Goal: Task Accomplishment & Management: Manage account settings

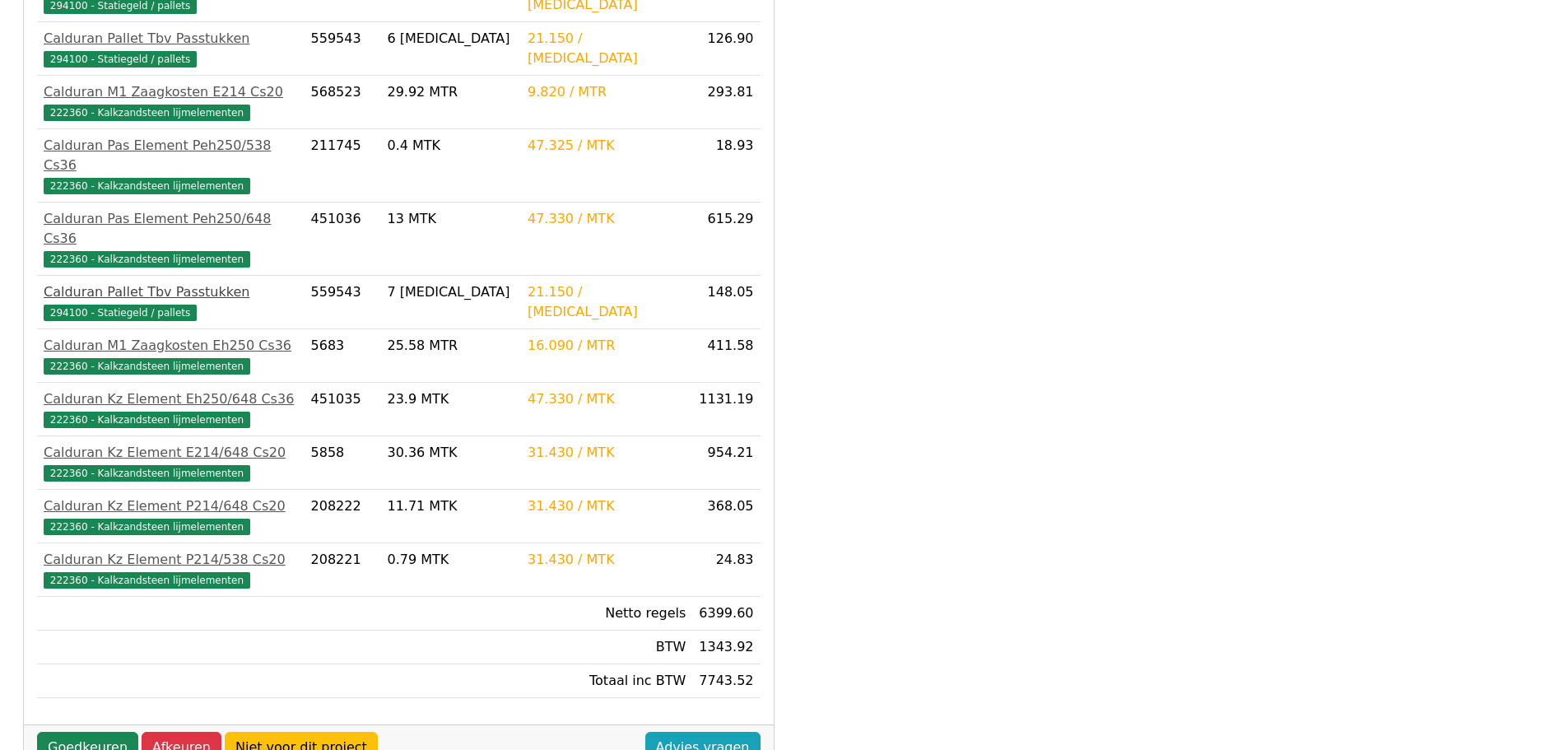
scroll to position [551, 0]
click at [58, 731] on link "Goedkeuren" at bounding box center [87, 746] width 101 height 31
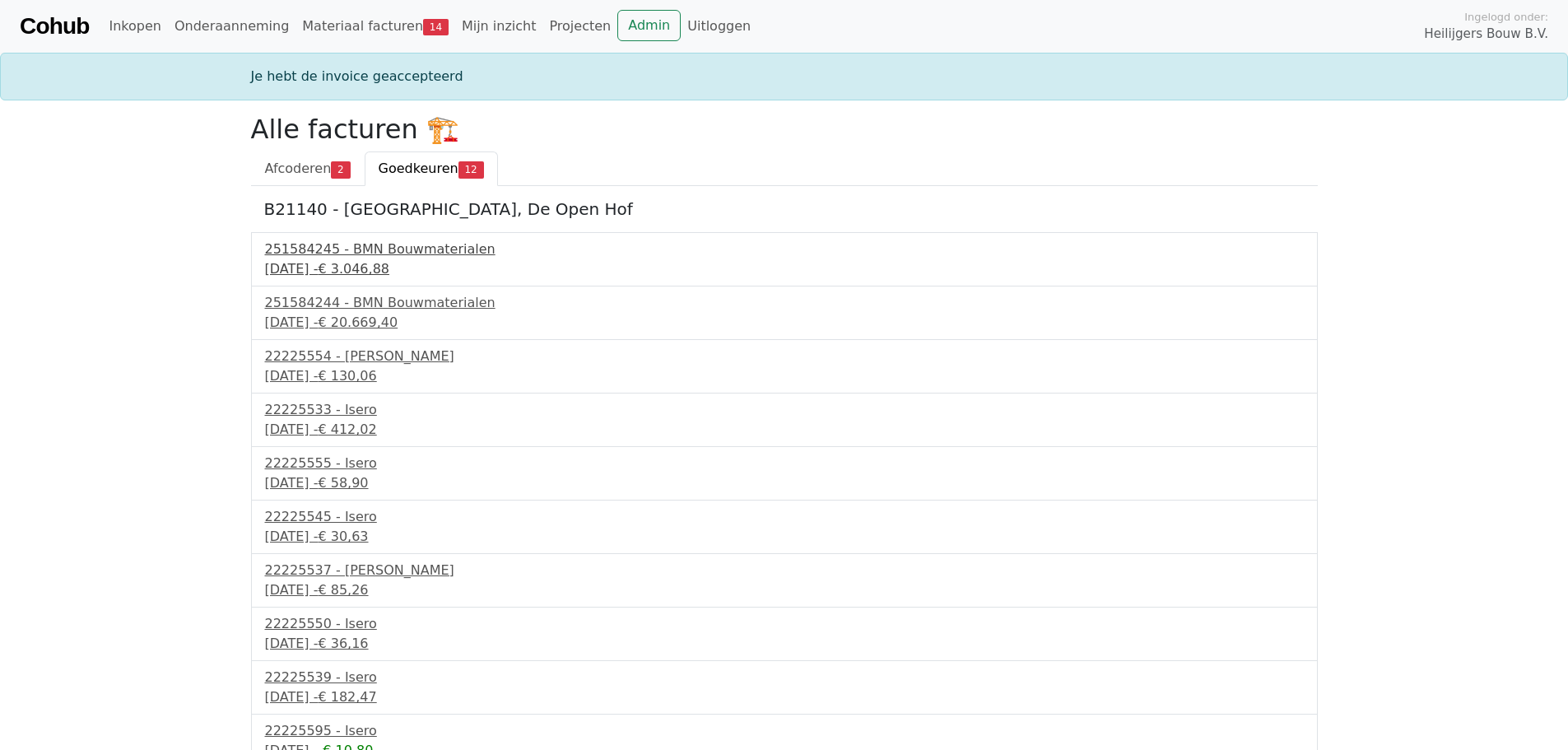
click at [358, 267] on div "11 september 2025 - € 3.046,88" at bounding box center [784, 269] width 1039 height 20
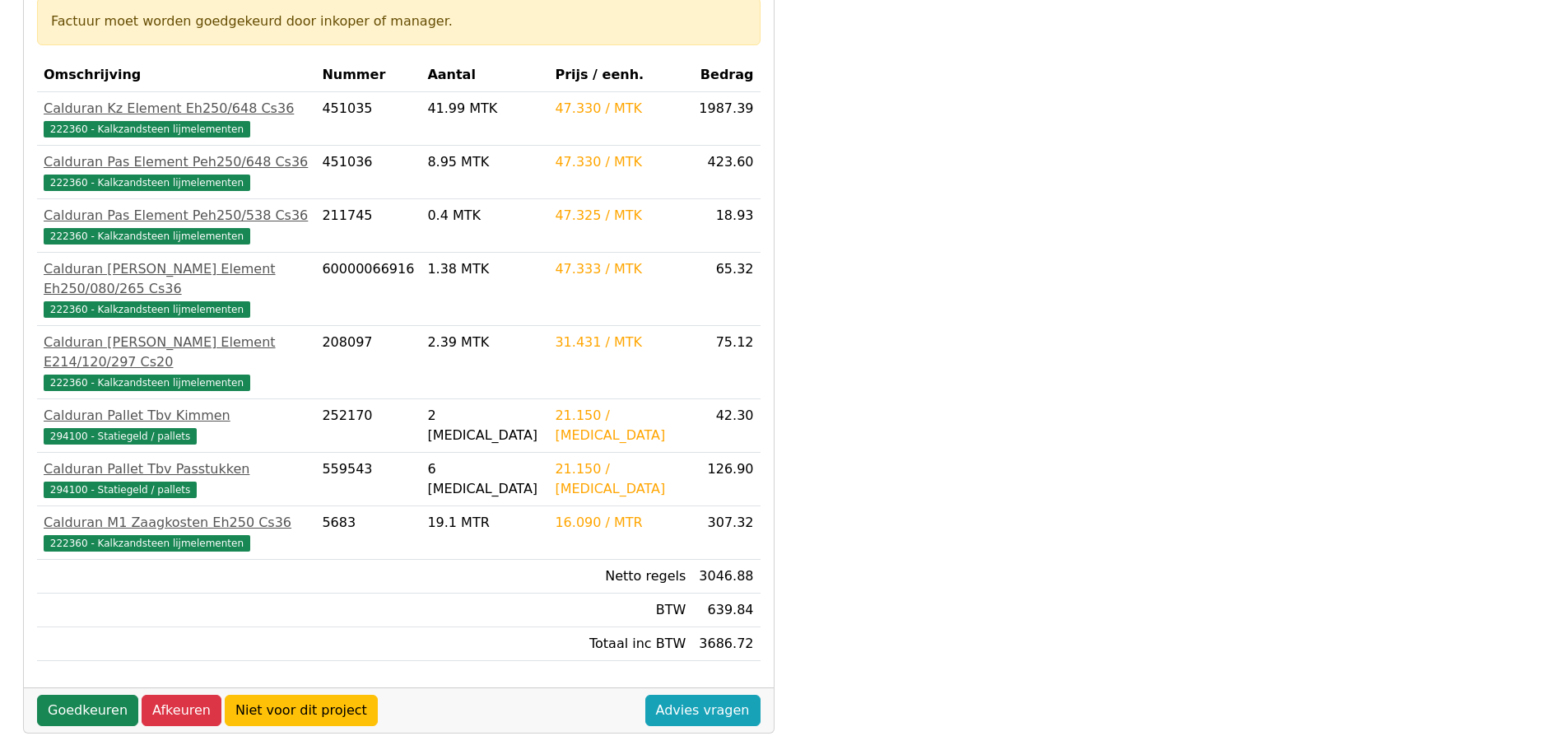
scroll to position [329, 0]
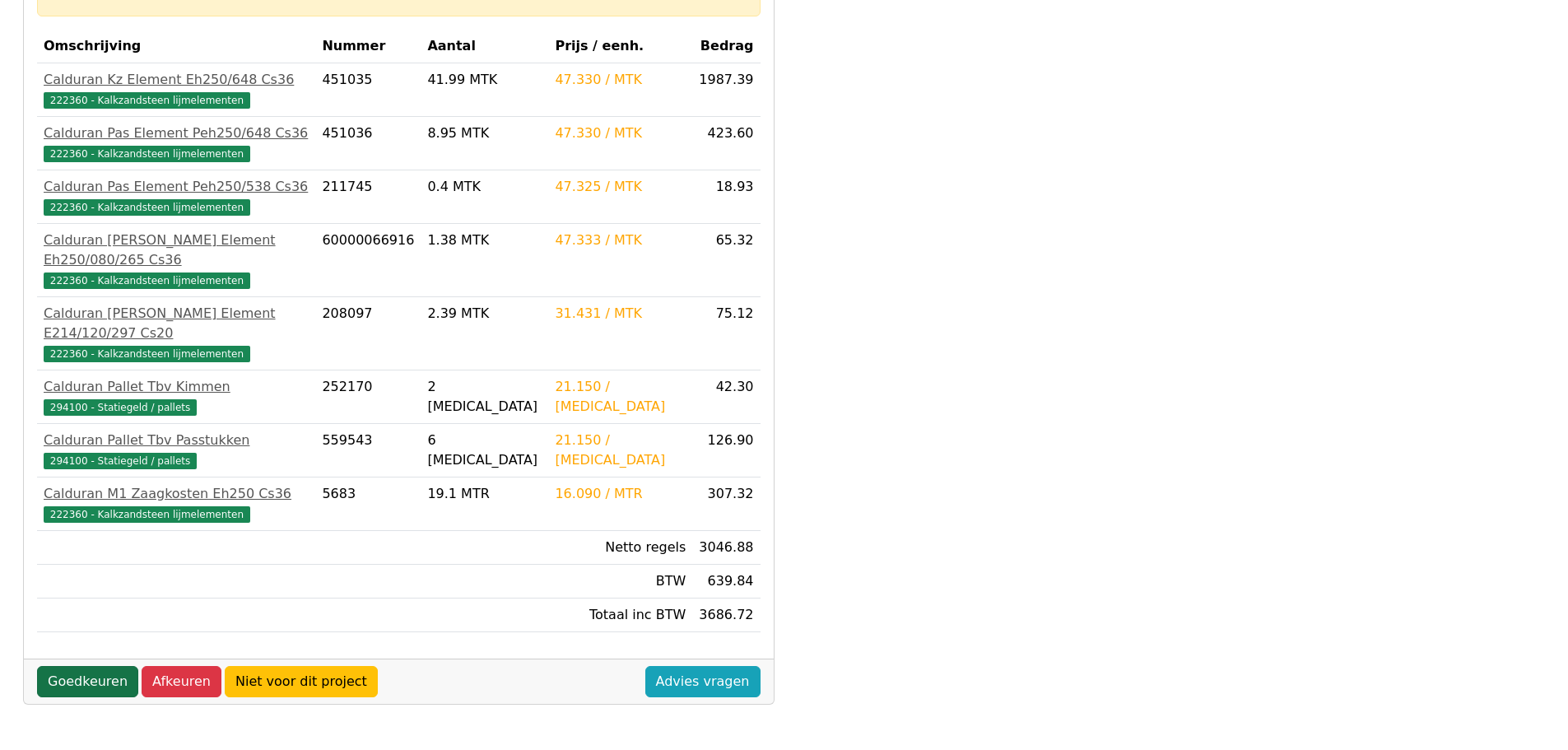
click at [87, 666] on link "Goedkeuren" at bounding box center [87, 681] width 101 height 31
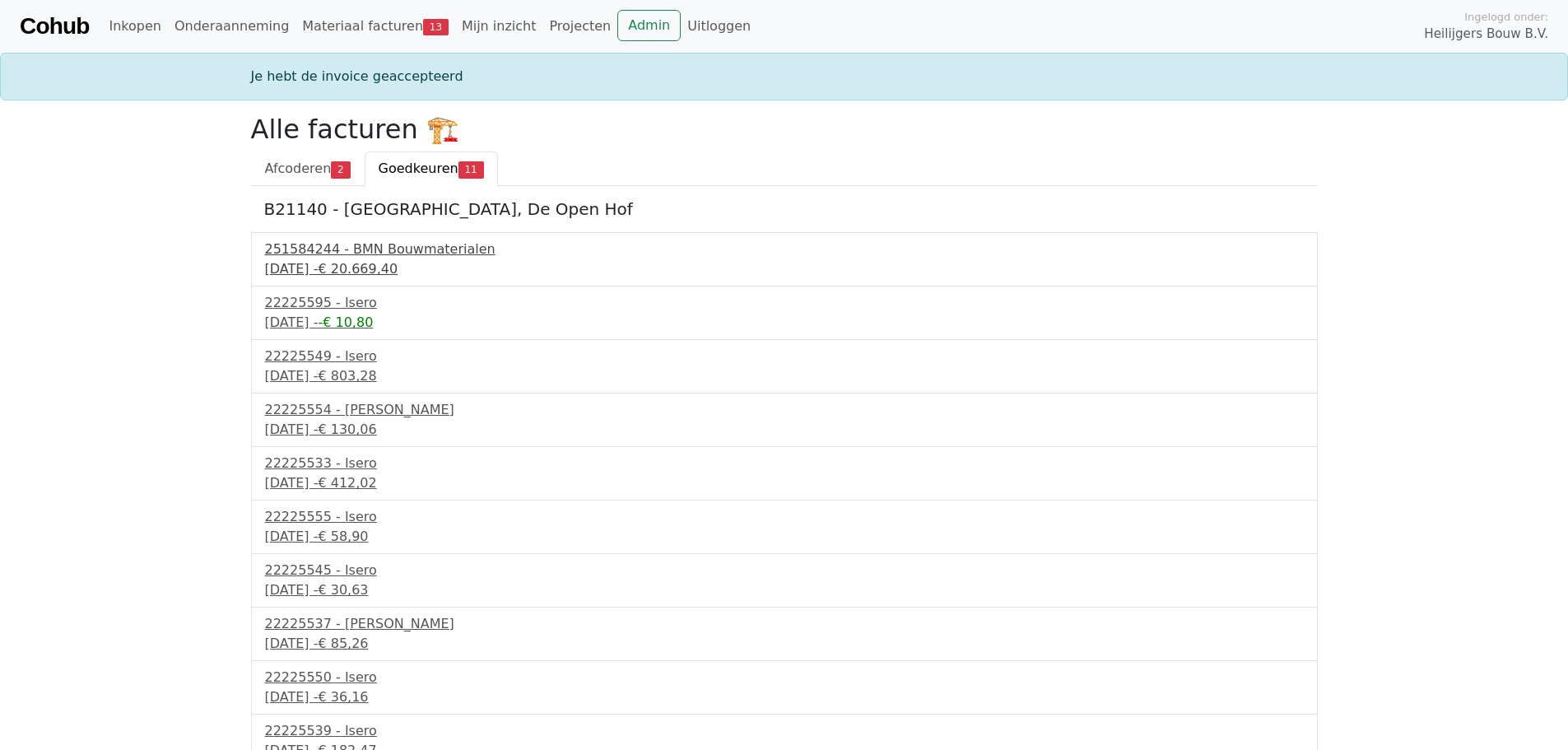
click at [349, 257] on div "251584244 - BMN Bouwmaterialen" at bounding box center [784, 249] width 1039 height 20
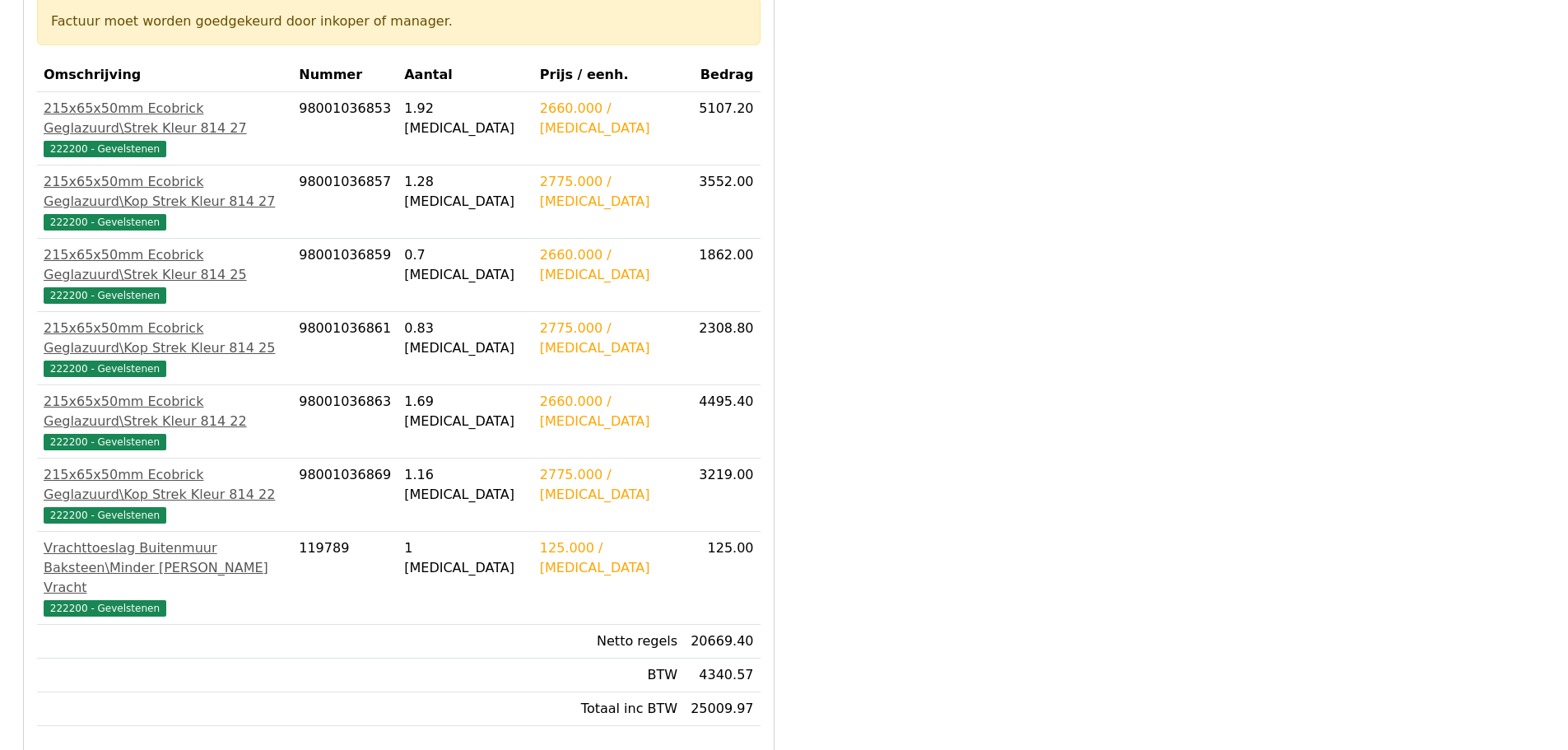
scroll to position [329, 0]
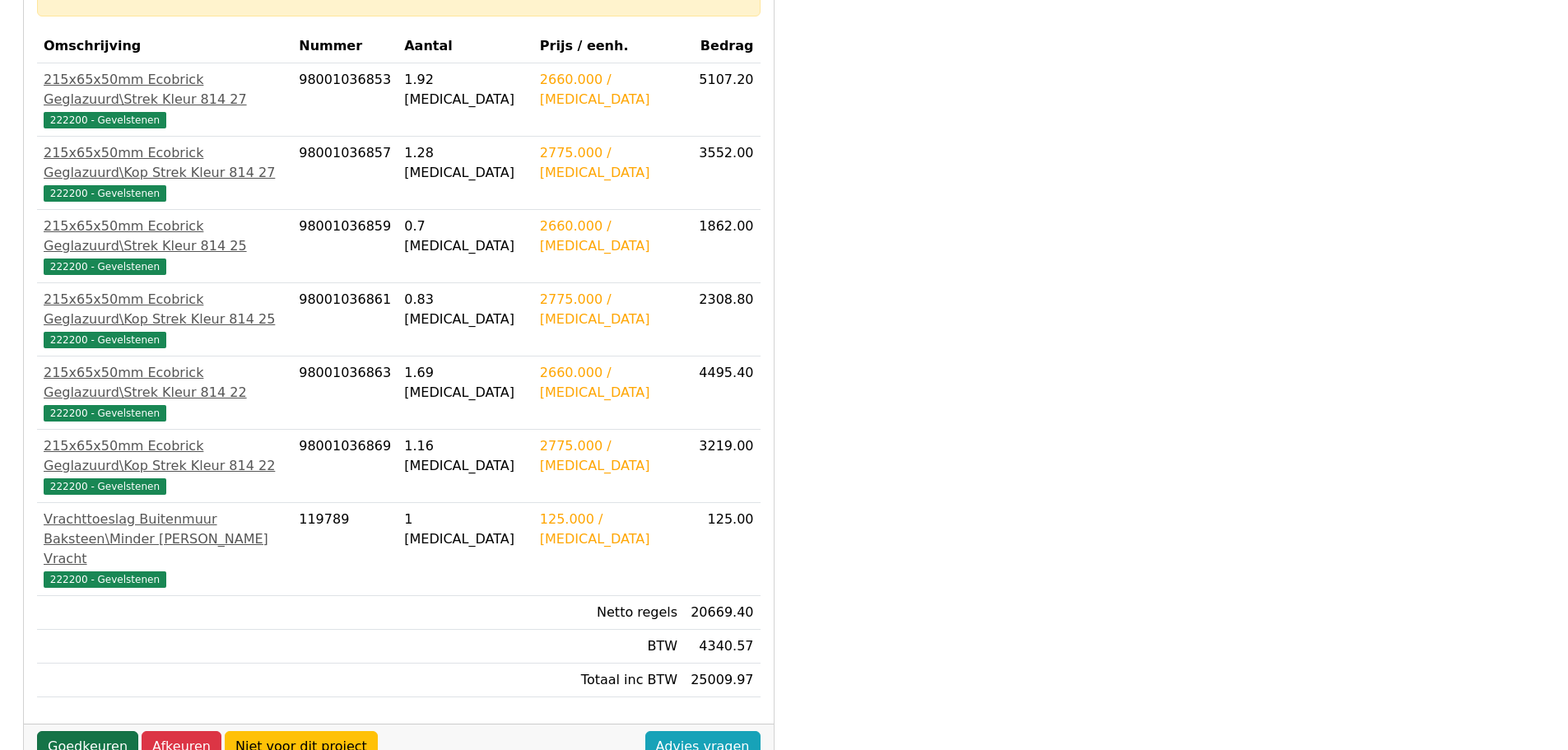
click at [82, 731] on link "Goedkeuren" at bounding box center [87, 746] width 101 height 31
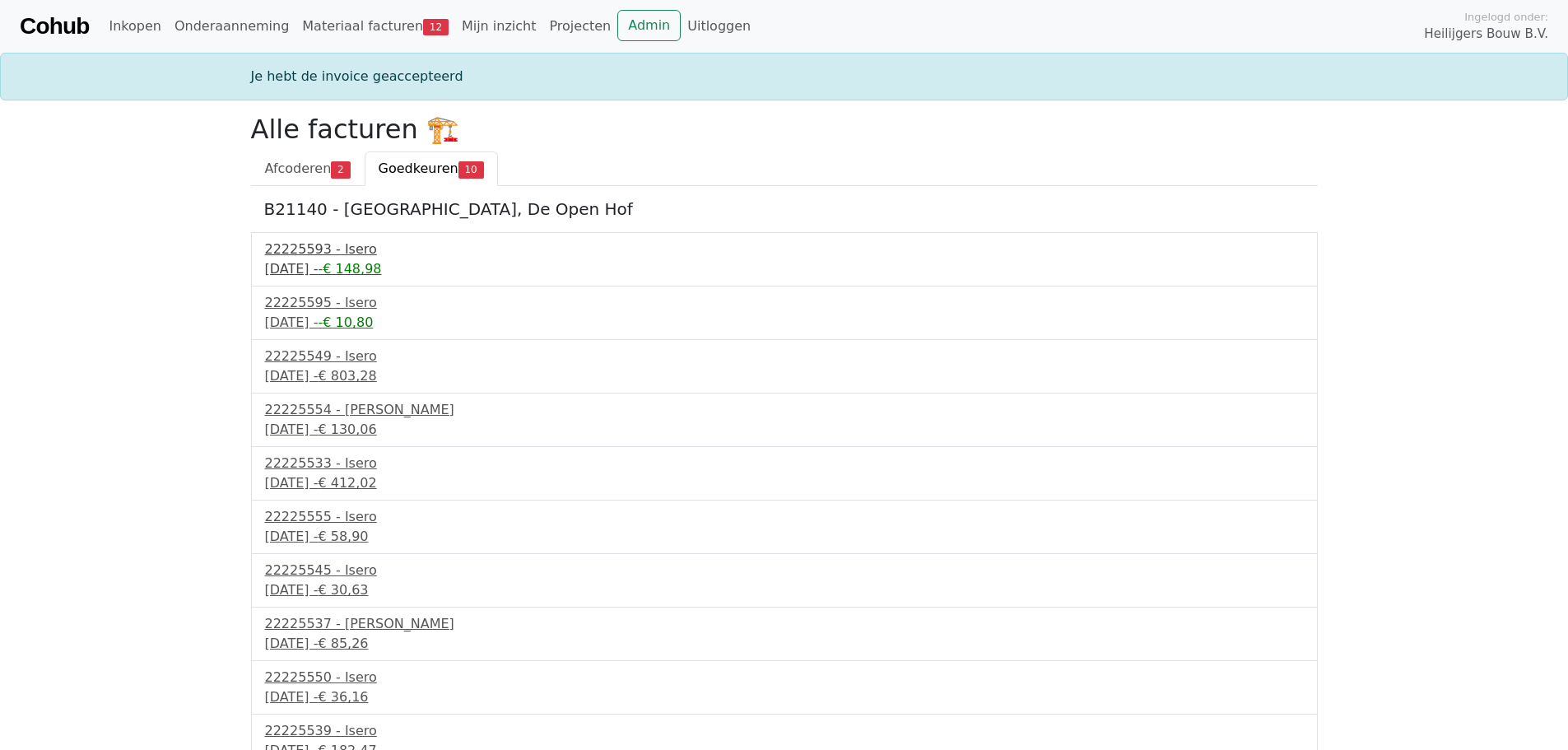
click at [338, 260] on div "16 september 2025 - -€ 148,98" at bounding box center [784, 269] width 1039 height 20
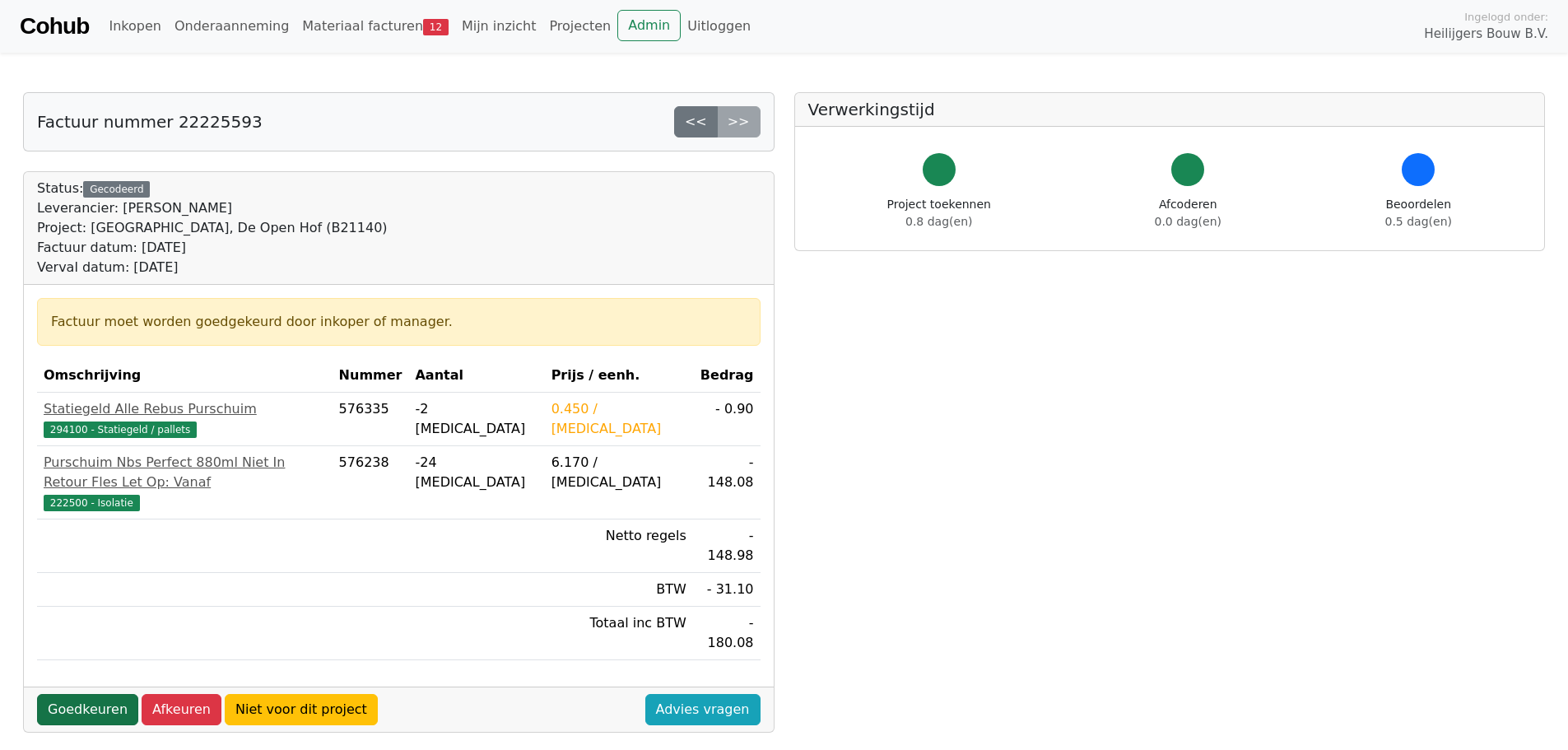
click at [91, 694] on link "Goedkeuren" at bounding box center [87, 709] width 101 height 31
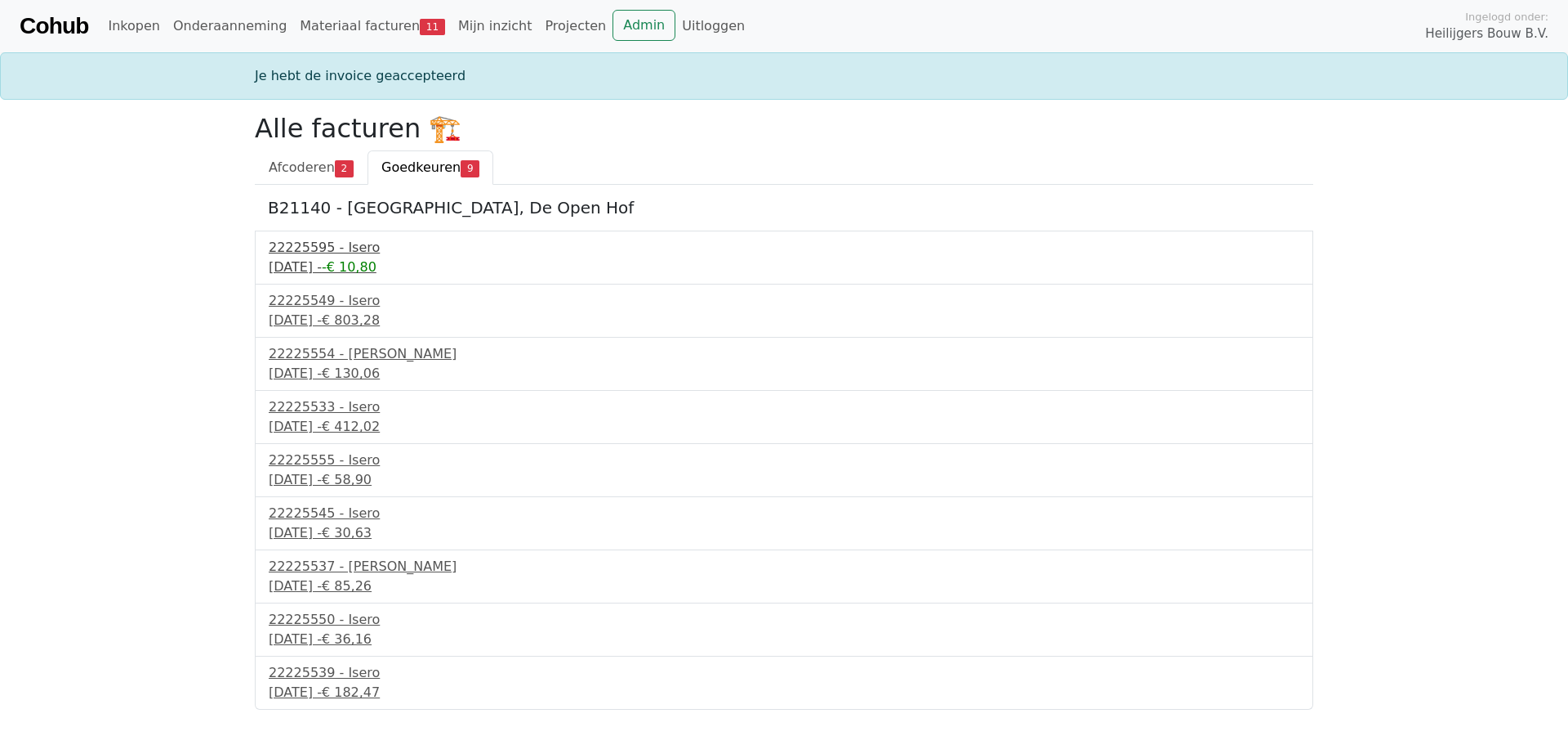
click at [327, 259] on div "[DATE] - -€ 10,80" at bounding box center [784, 267] width 1031 height 20
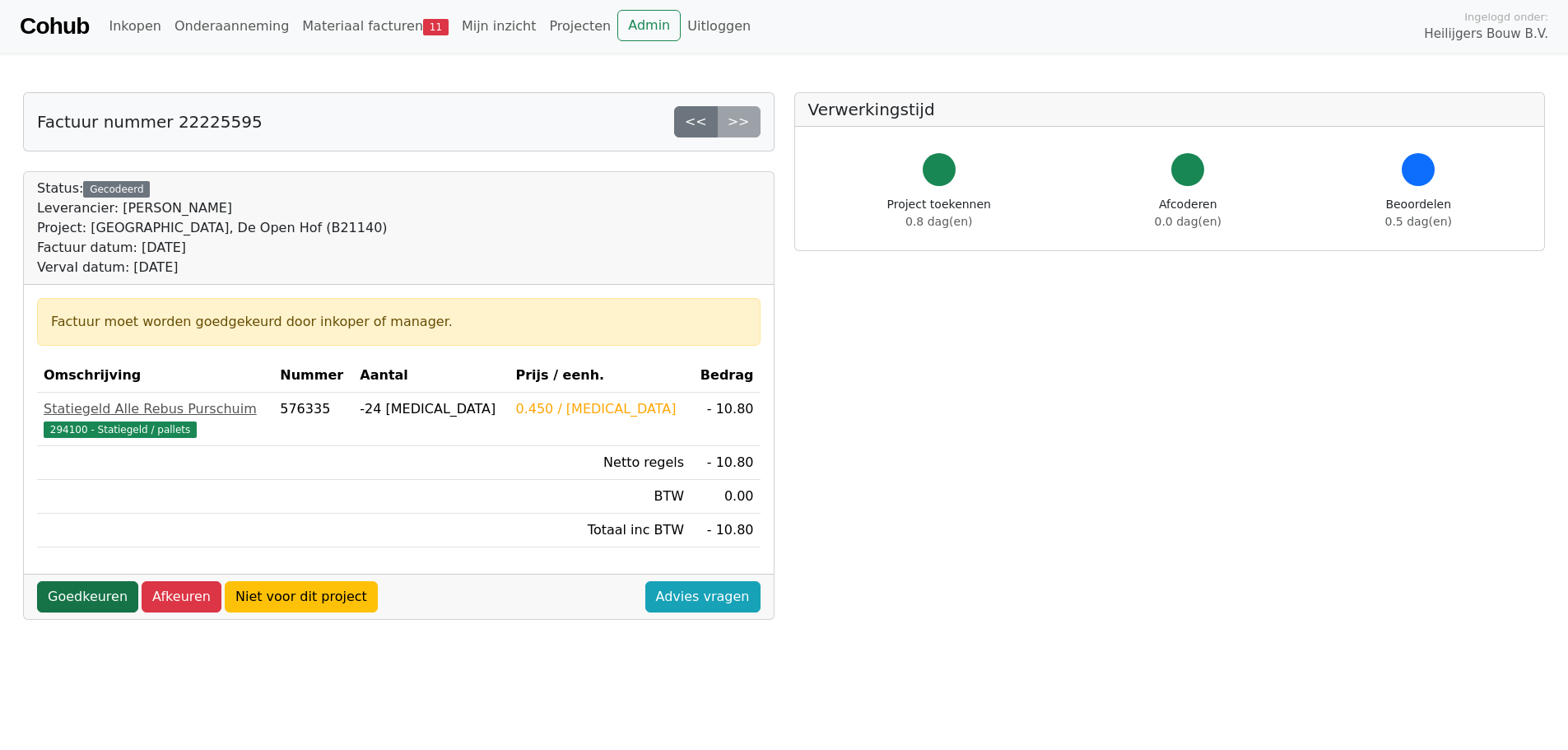
click at [89, 598] on link "Goedkeuren" at bounding box center [87, 596] width 101 height 31
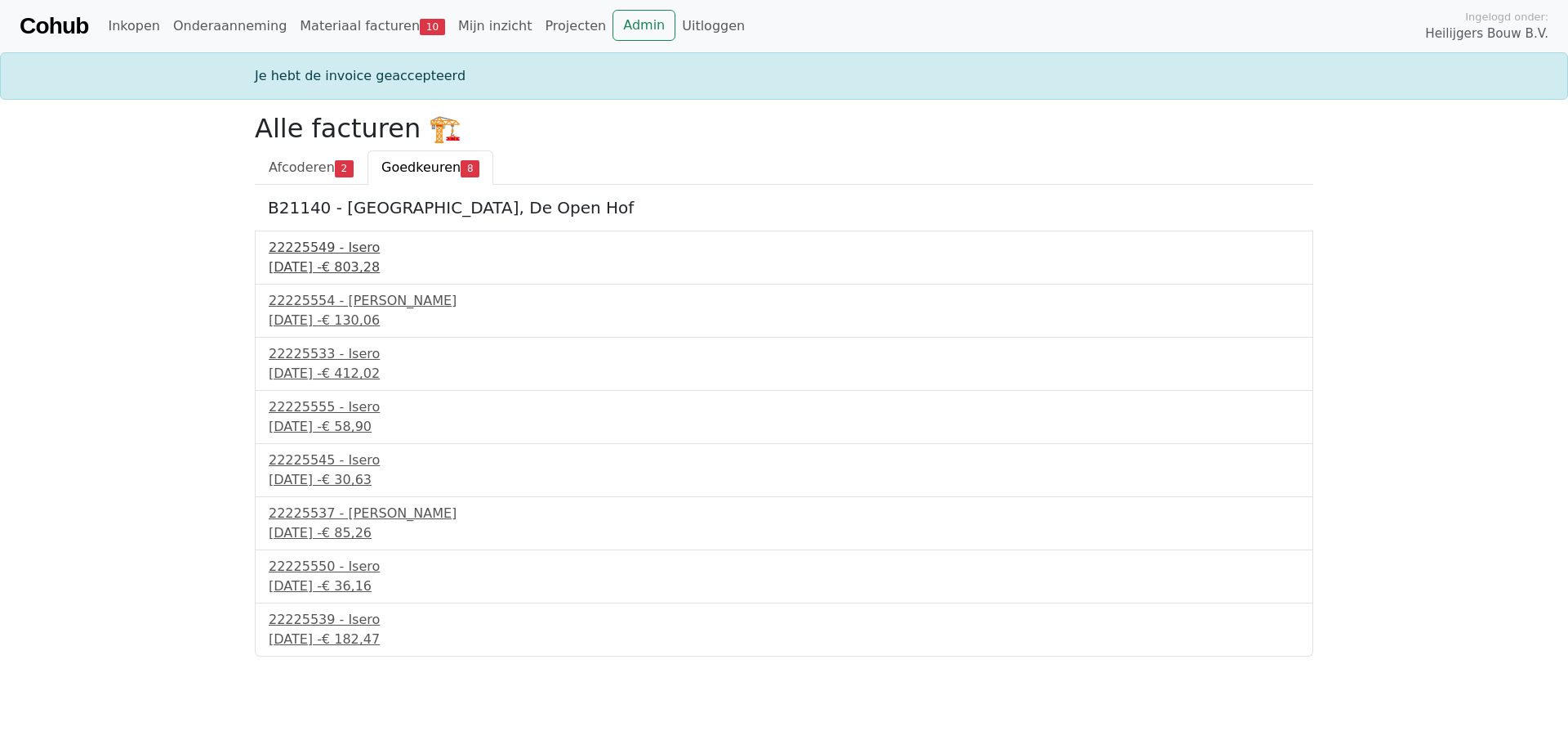
click at [319, 262] on div "[DATE] - € 803,28" at bounding box center [784, 267] width 1031 height 20
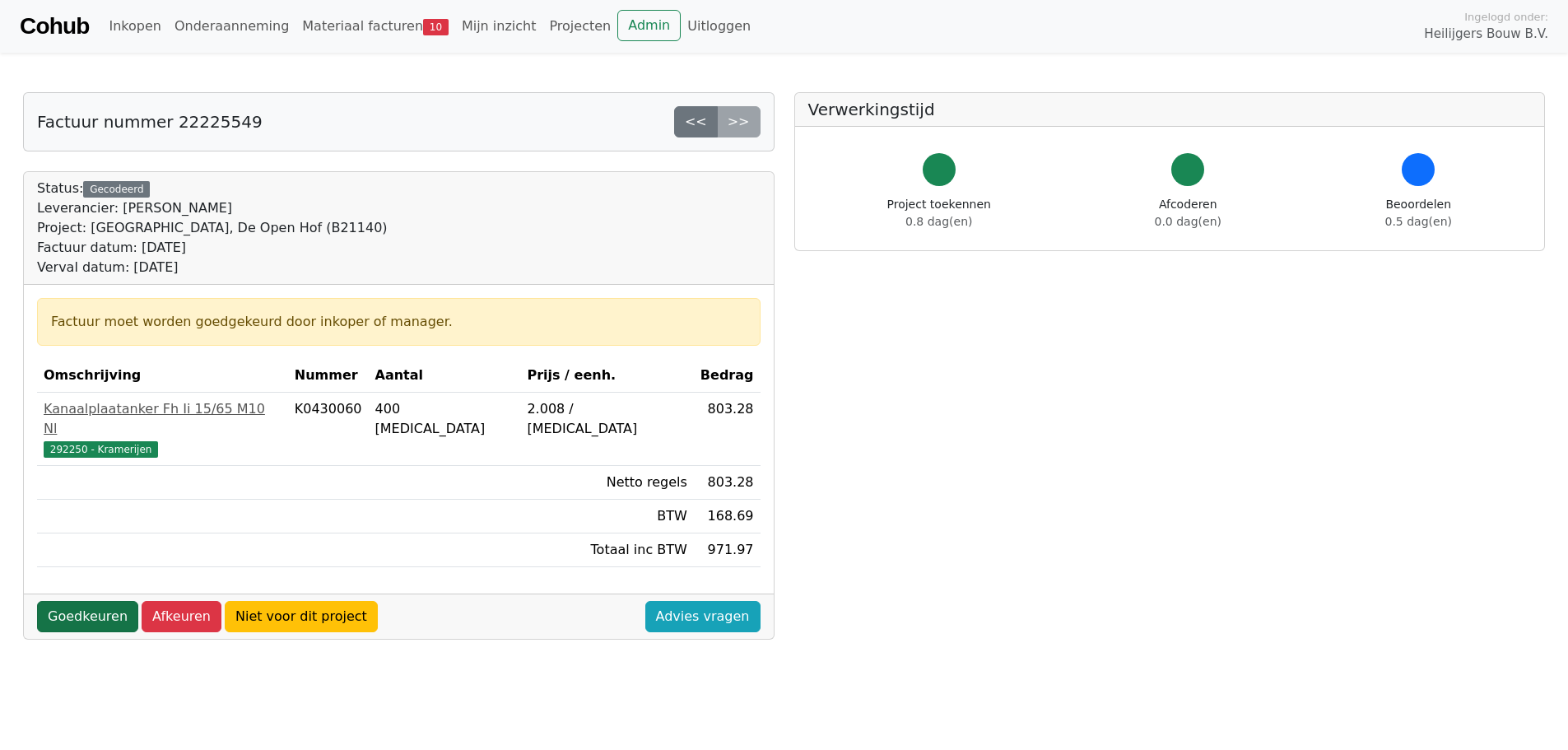
click at [84, 600] on link "Goedkeuren" at bounding box center [87, 615] width 101 height 31
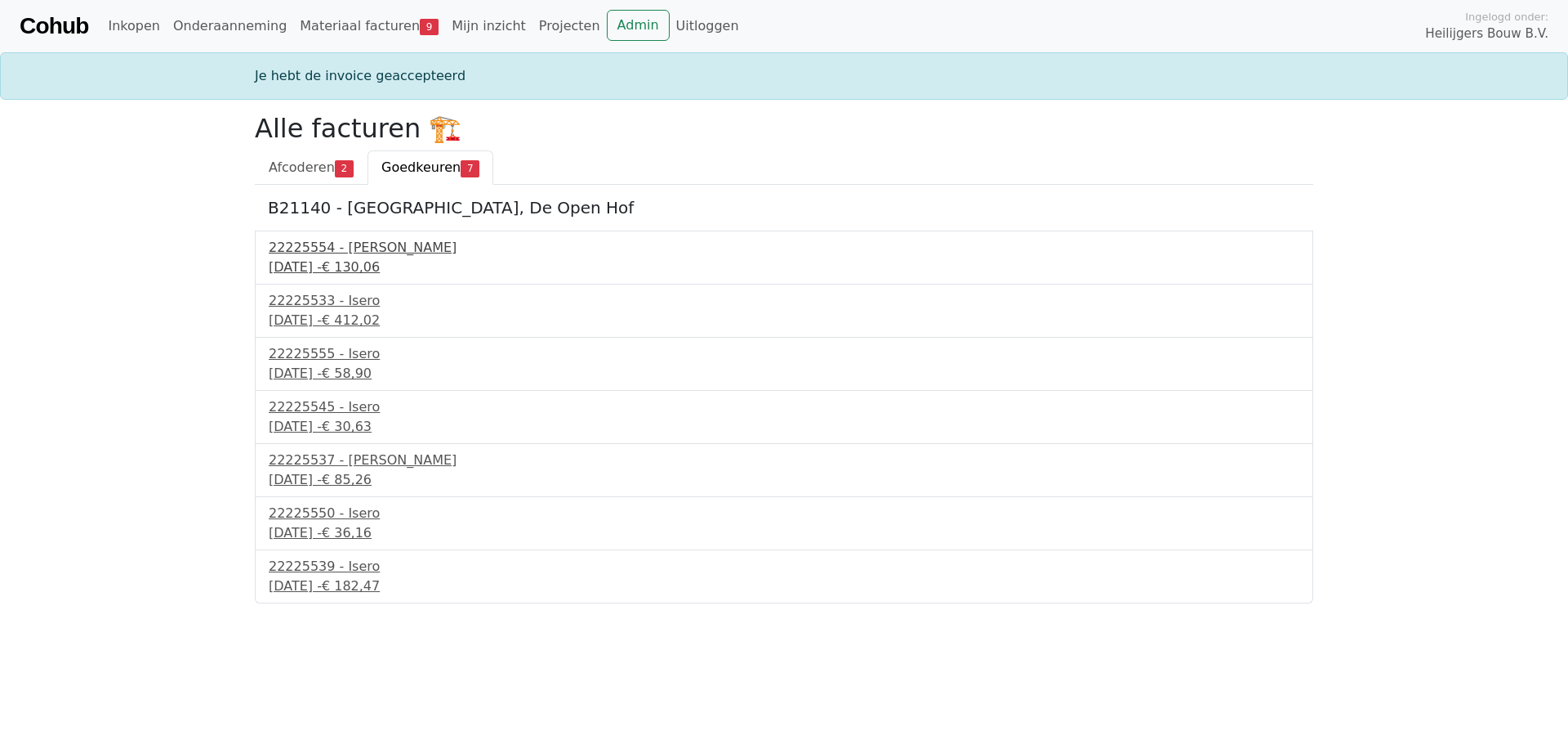
click at [334, 256] on div "22225554 - Isero" at bounding box center [784, 248] width 1031 height 20
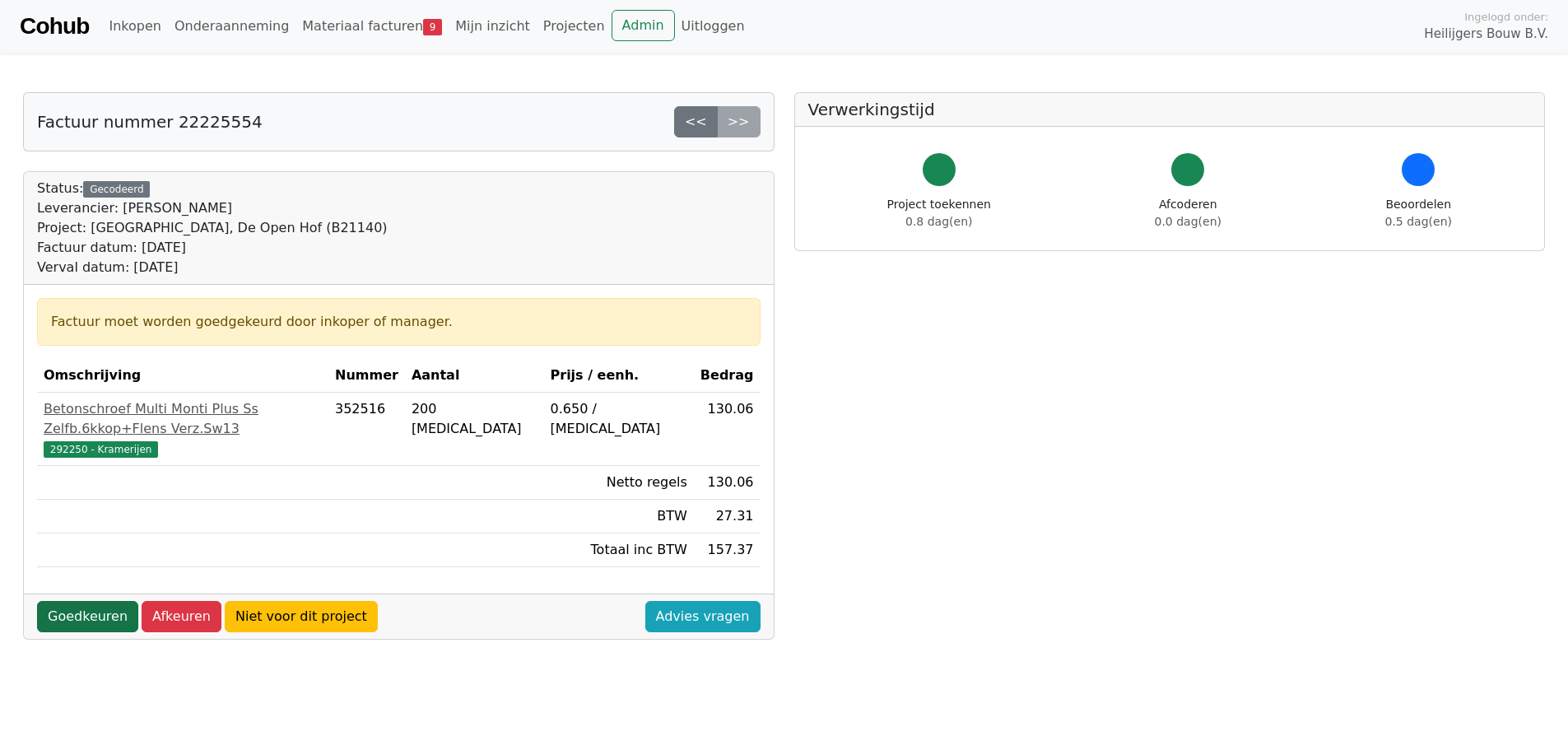
click at [88, 600] on link "Goedkeuren" at bounding box center [87, 615] width 101 height 31
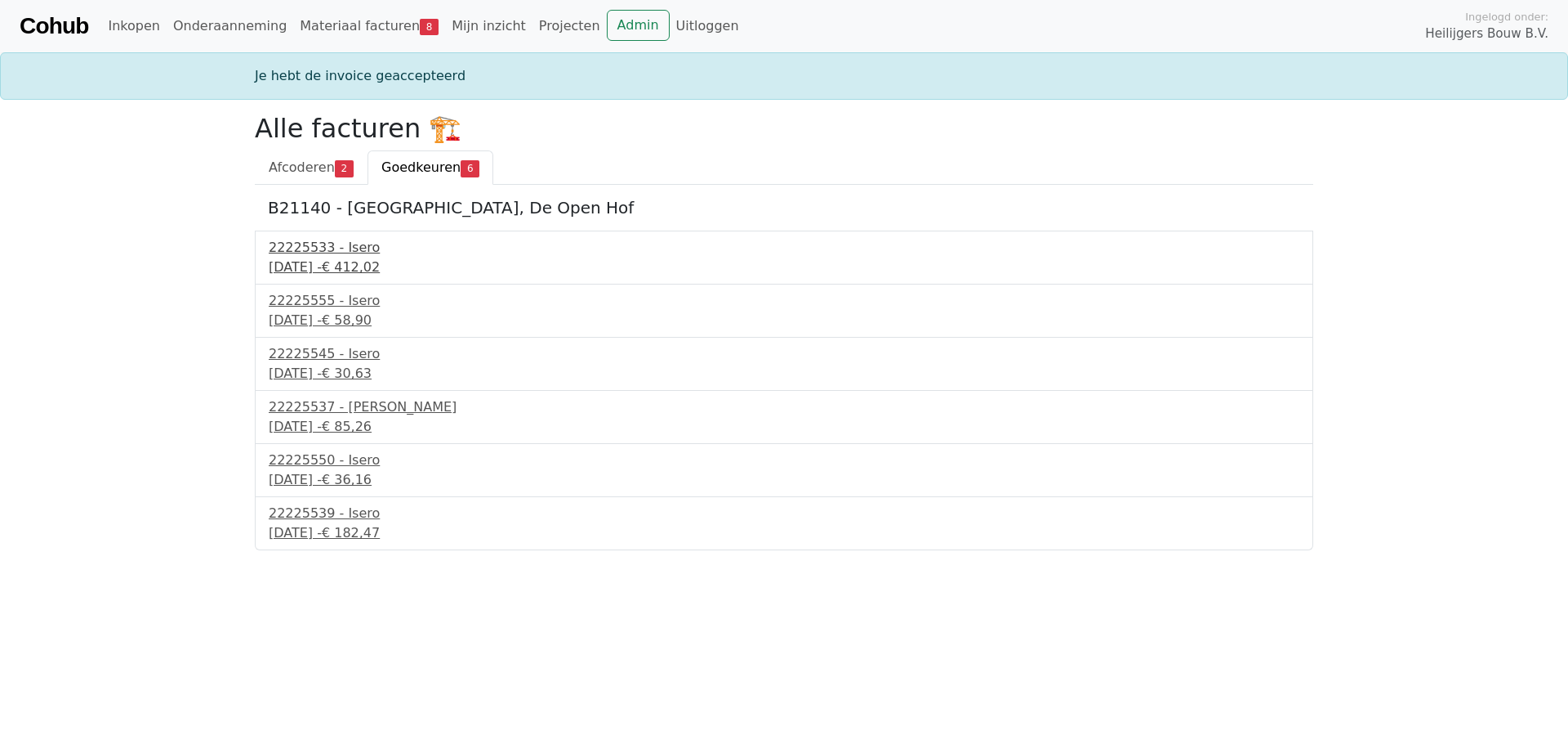
click at [310, 257] on div "16 september 2025 - € 412,02" at bounding box center [784, 267] width 1031 height 20
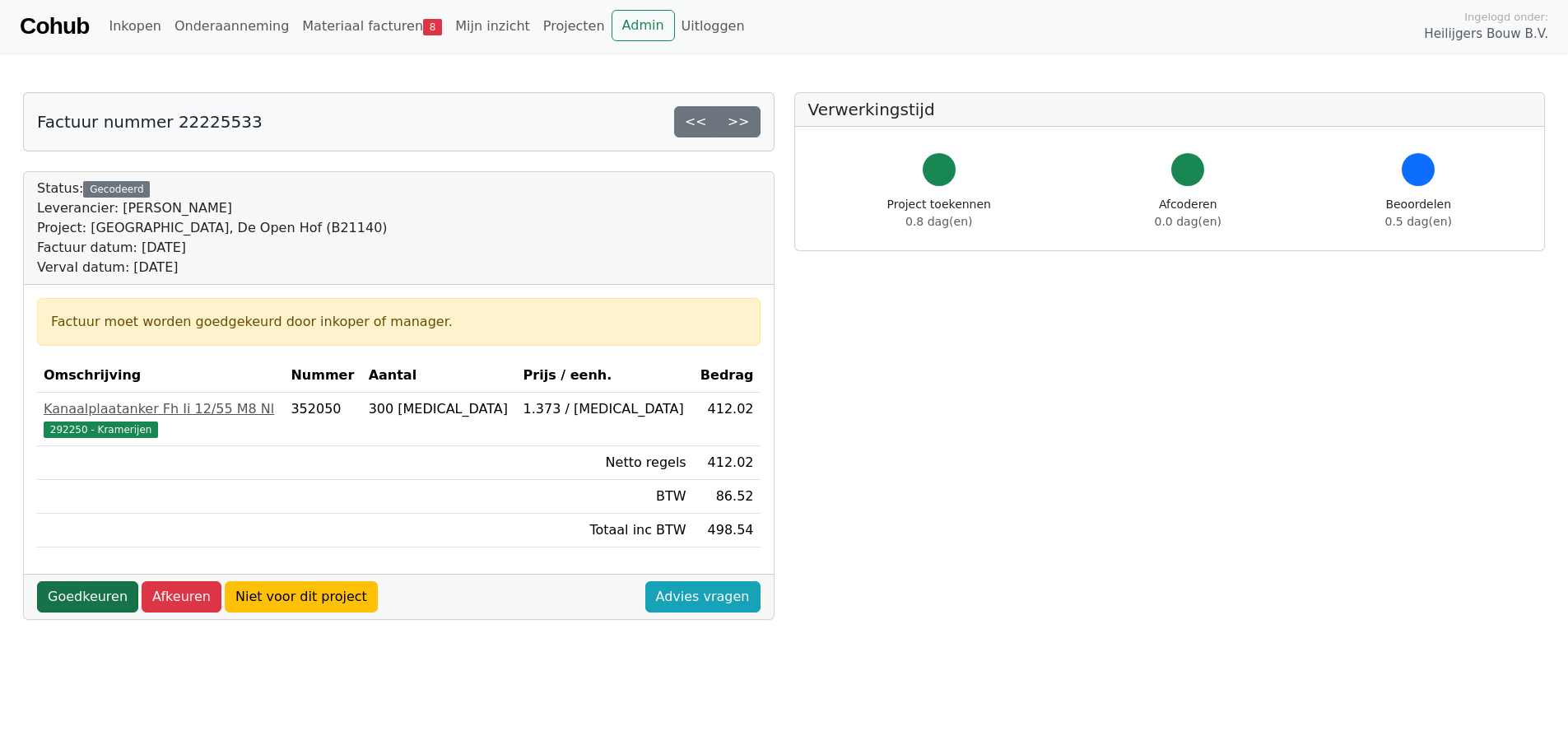
click at [75, 596] on link "Goedkeuren" at bounding box center [87, 596] width 101 height 31
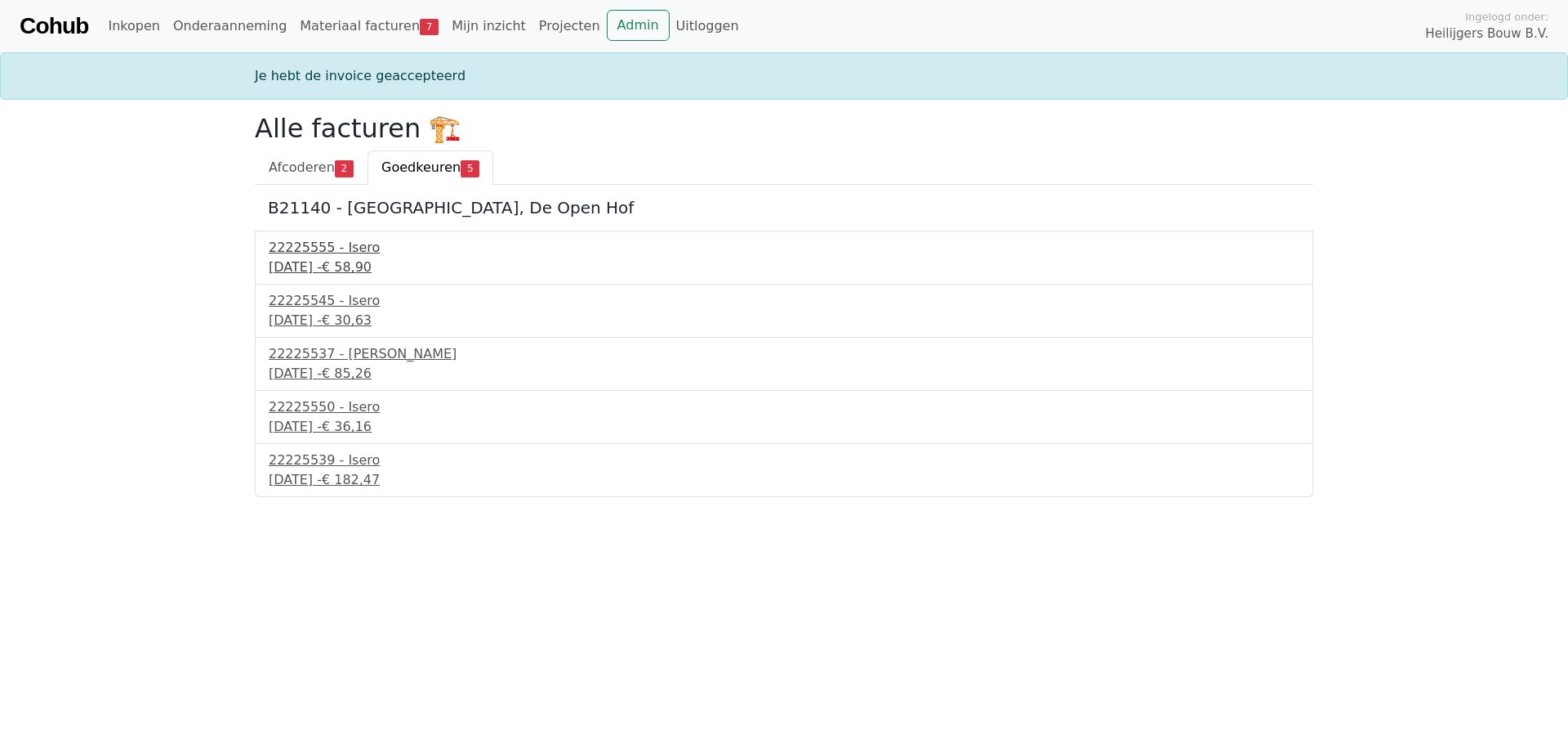
click at [323, 255] on div "22225555 - Isero" at bounding box center [784, 248] width 1031 height 20
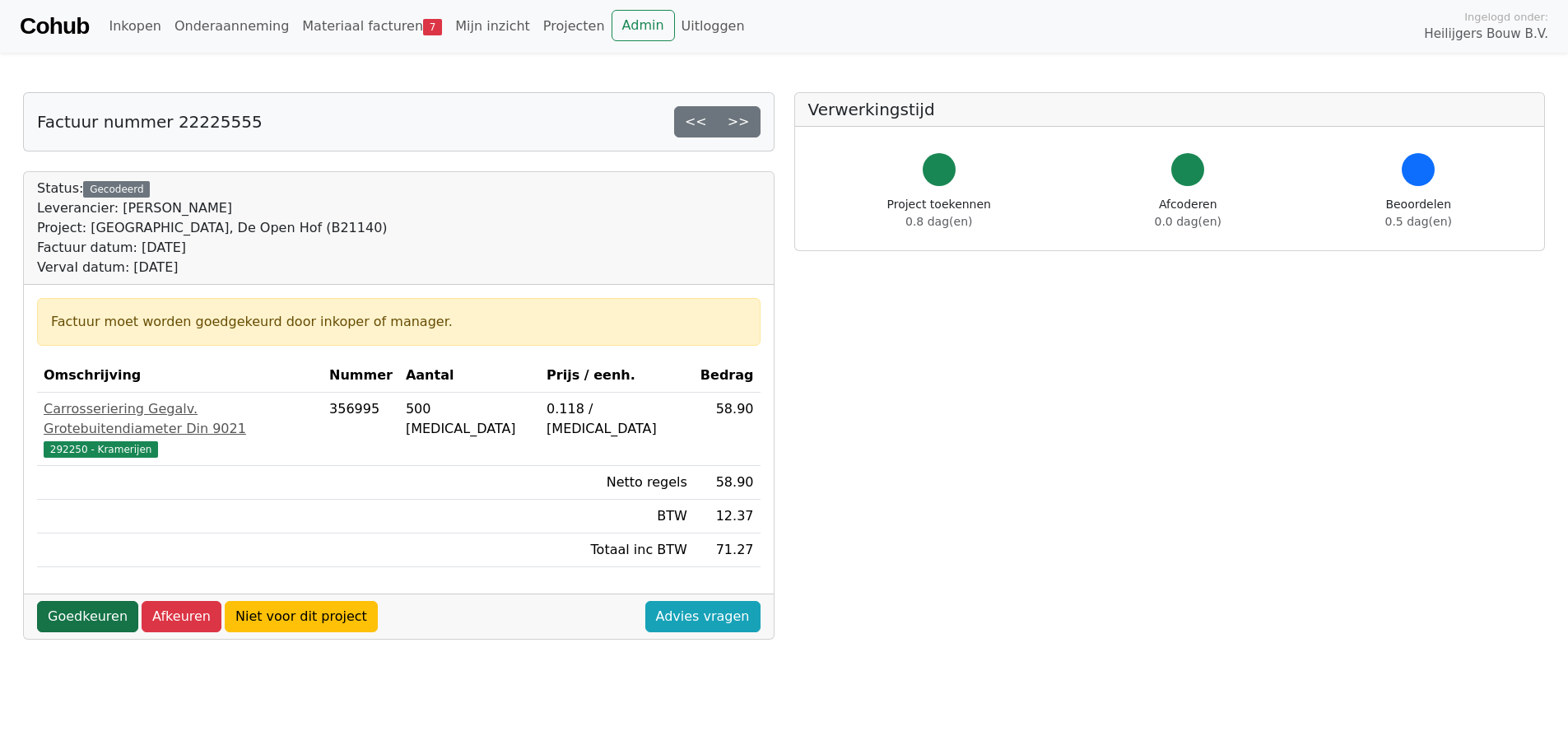
click at [83, 600] on link "Goedkeuren" at bounding box center [87, 615] width 101 height 31
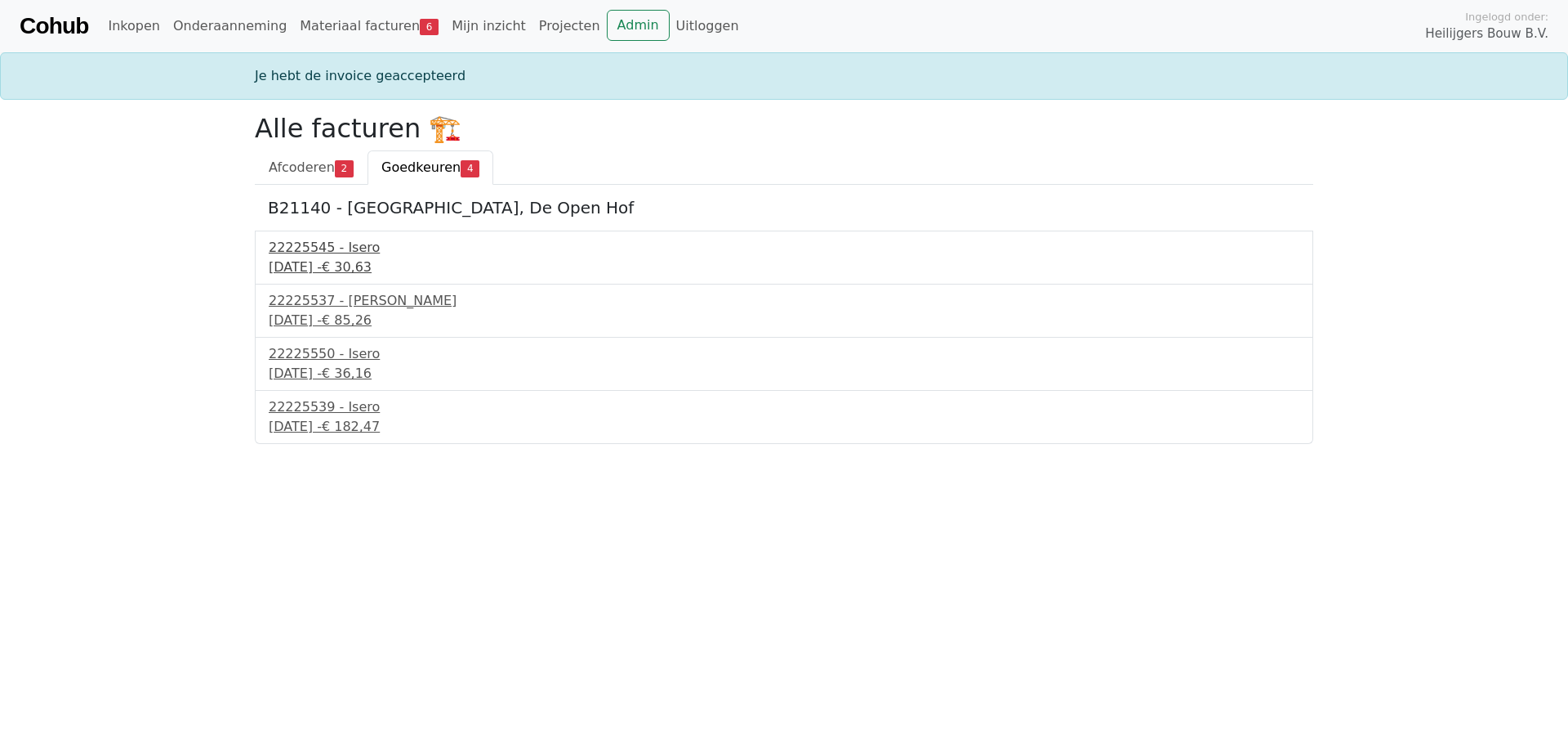
click at [319, 246] on div "22225545 - Isero" at bounding box center [784, 248] width 1031 height 20
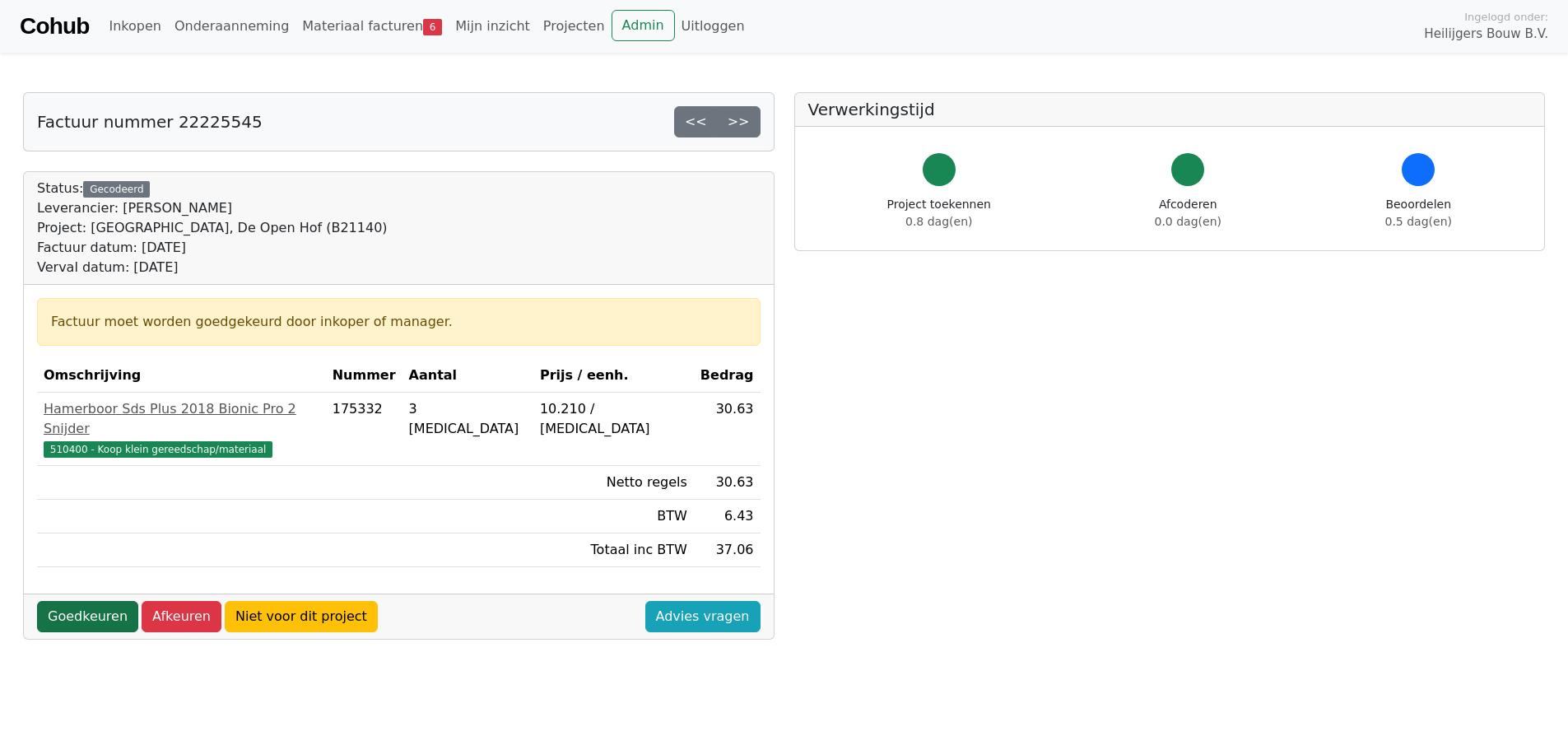
click at [77, 600] on link "Goedkeuren" at bounding box center [87, 615] width 101 height 31
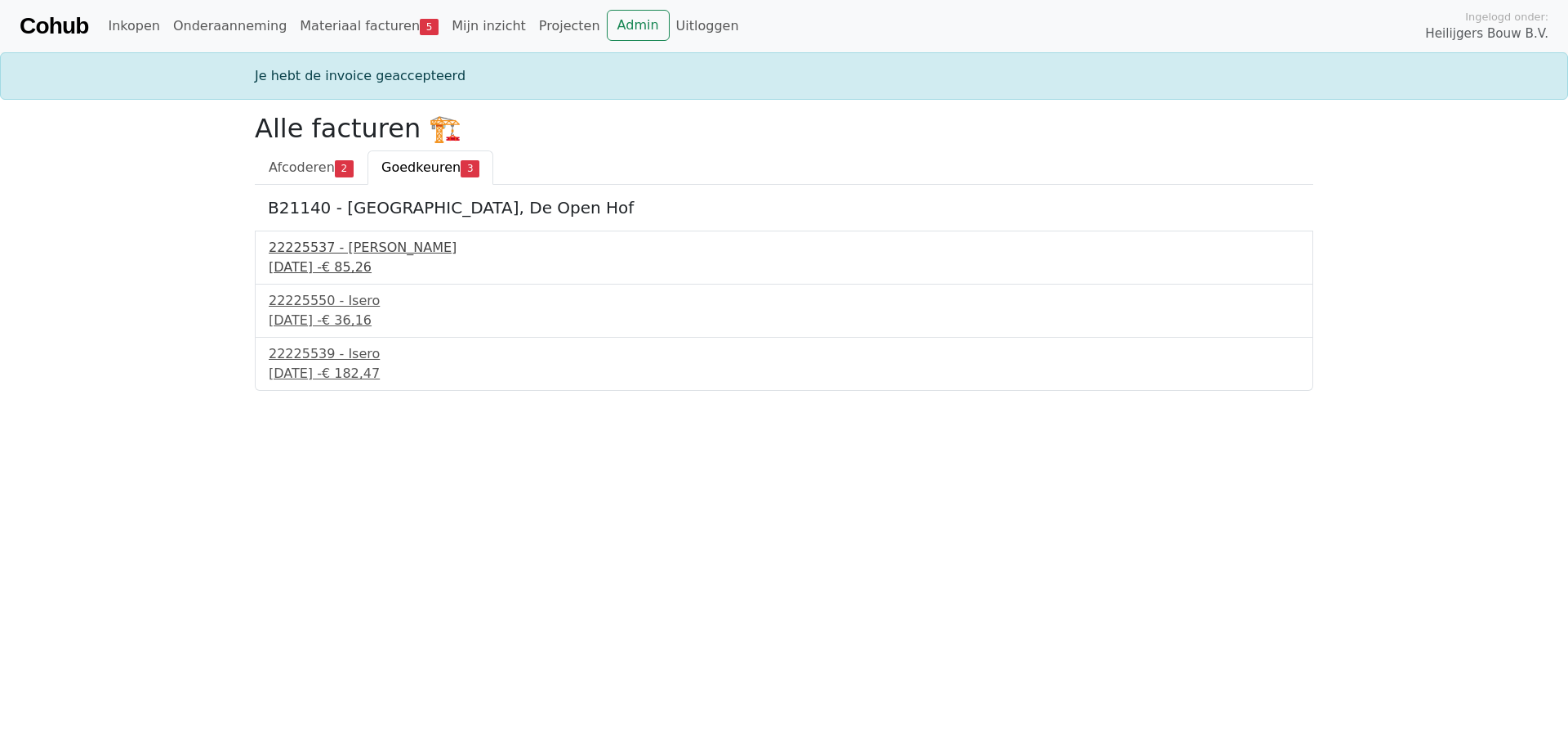
click at [306, 266] on div "16 september 2025 - € 85,26" at bounding box center [784, 267] width 1031 height 20
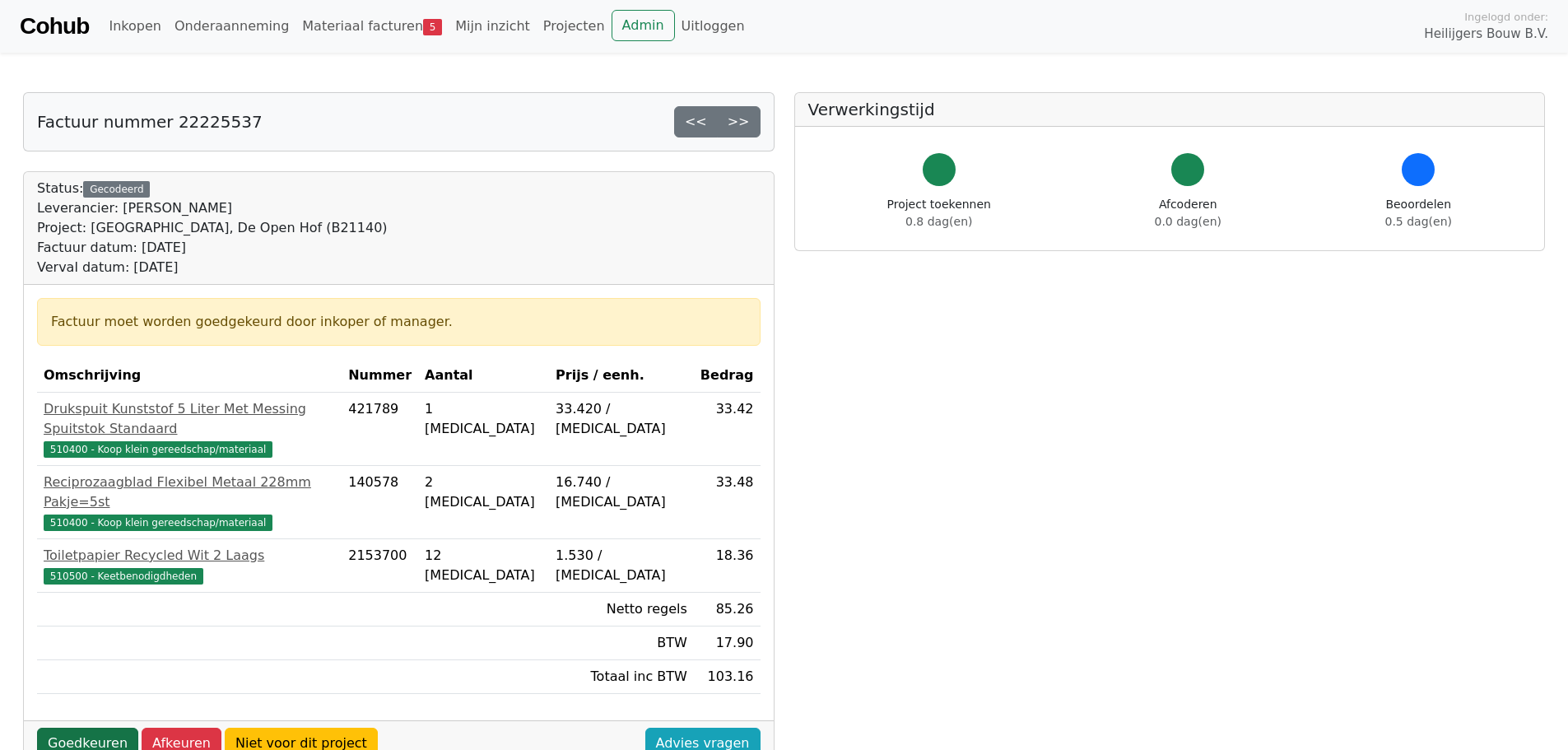
click at [83, 727] on link "Goedkeuren" at bounding box center [87, 742] width 101 height 31
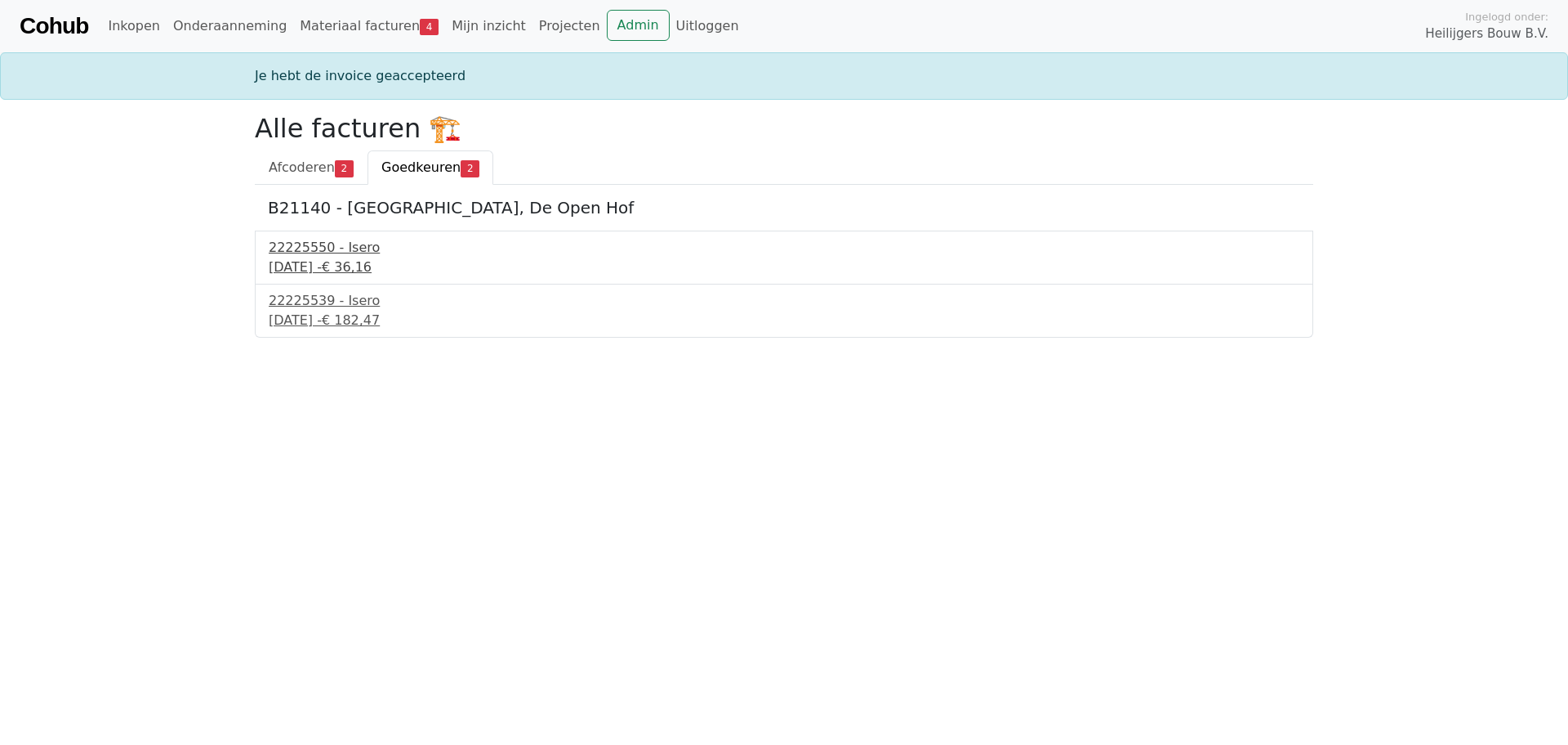
click at [337, 248] on div "22225550 - Isero" at bounding box center [784, 248] width 1031 height 20
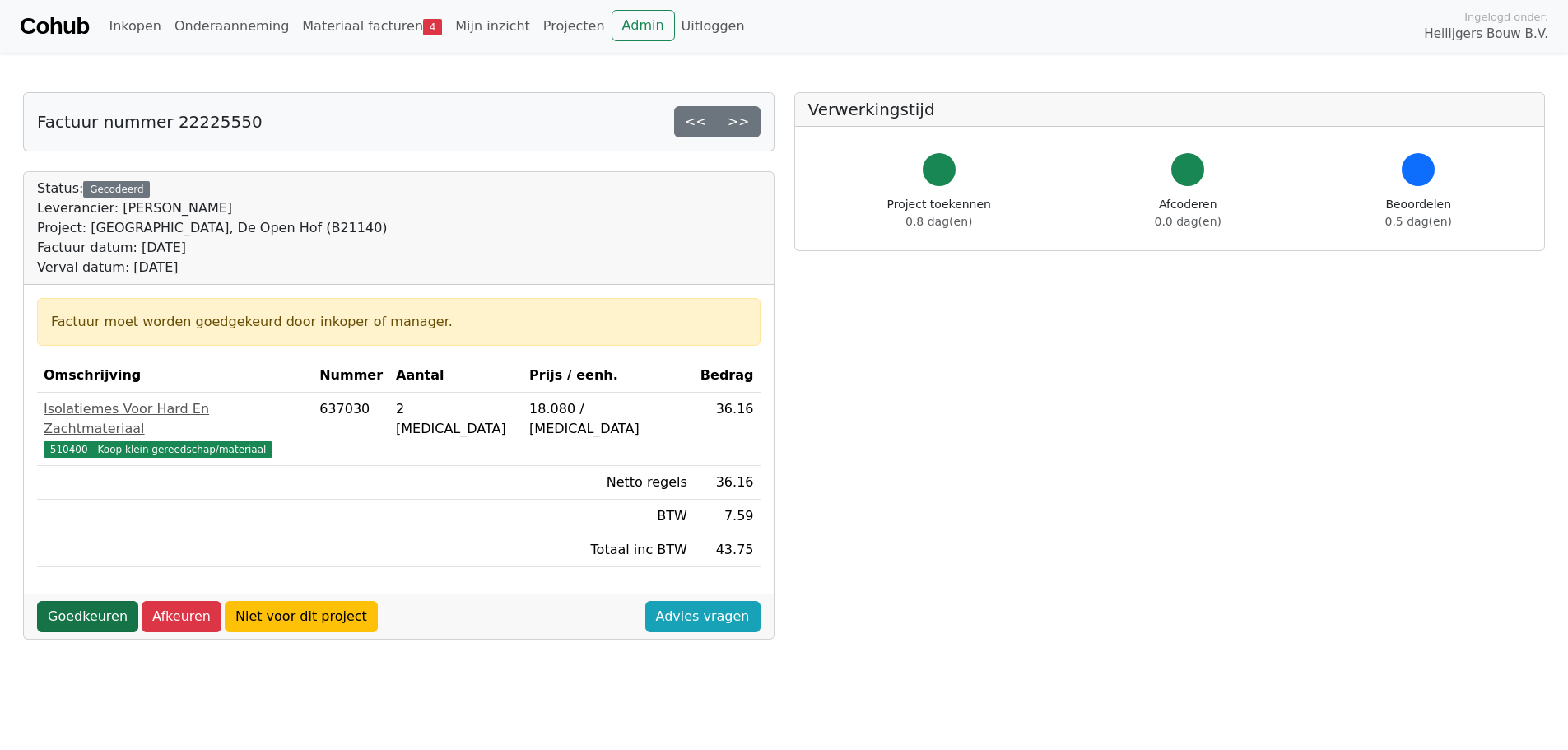
click at [99, 600] on link "Goedkeuren" at bounding box center [87, 615] width 101 height 31
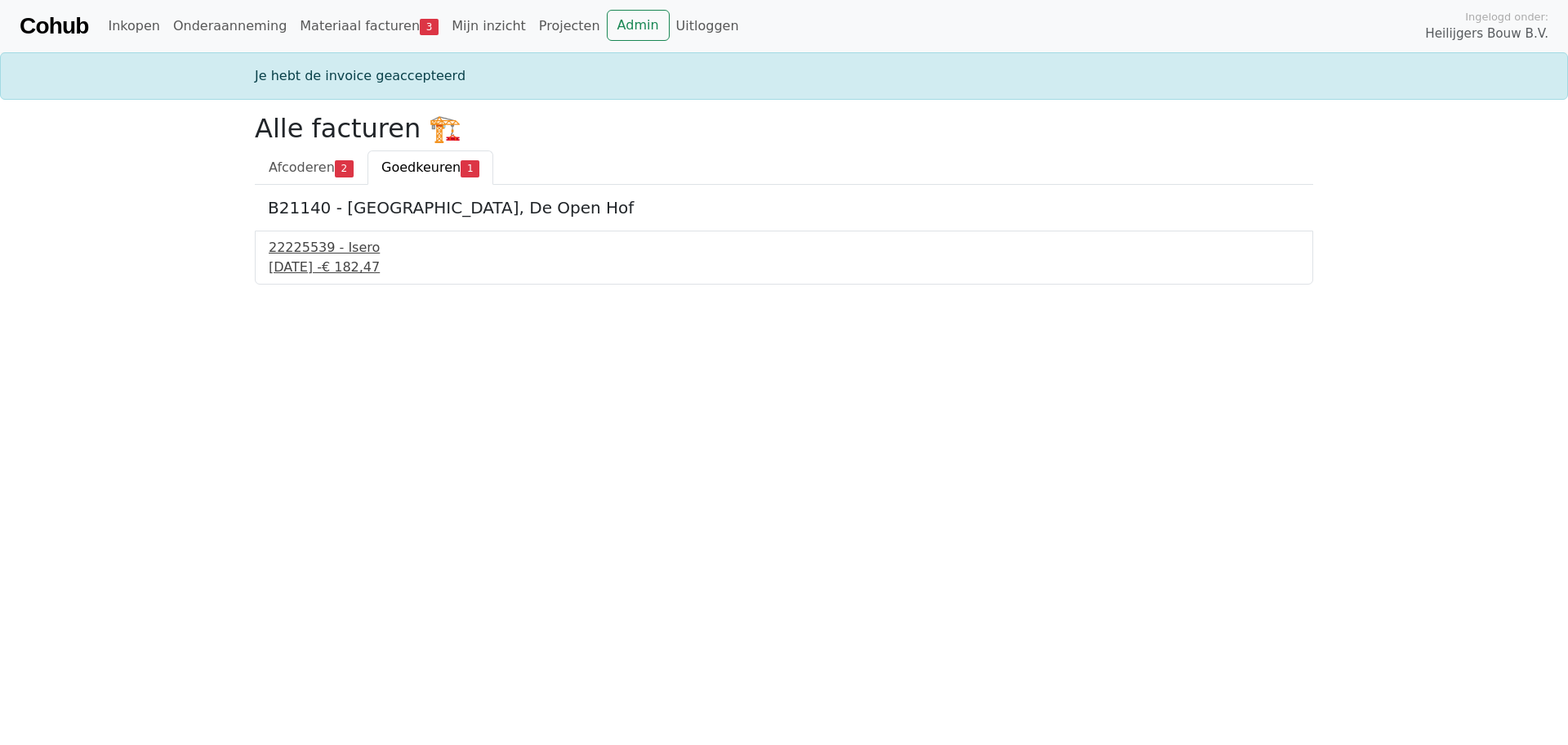
click at [334, 250] on div "22225539 - Isero" at bounding box center [784, 248] width 1031 height 20
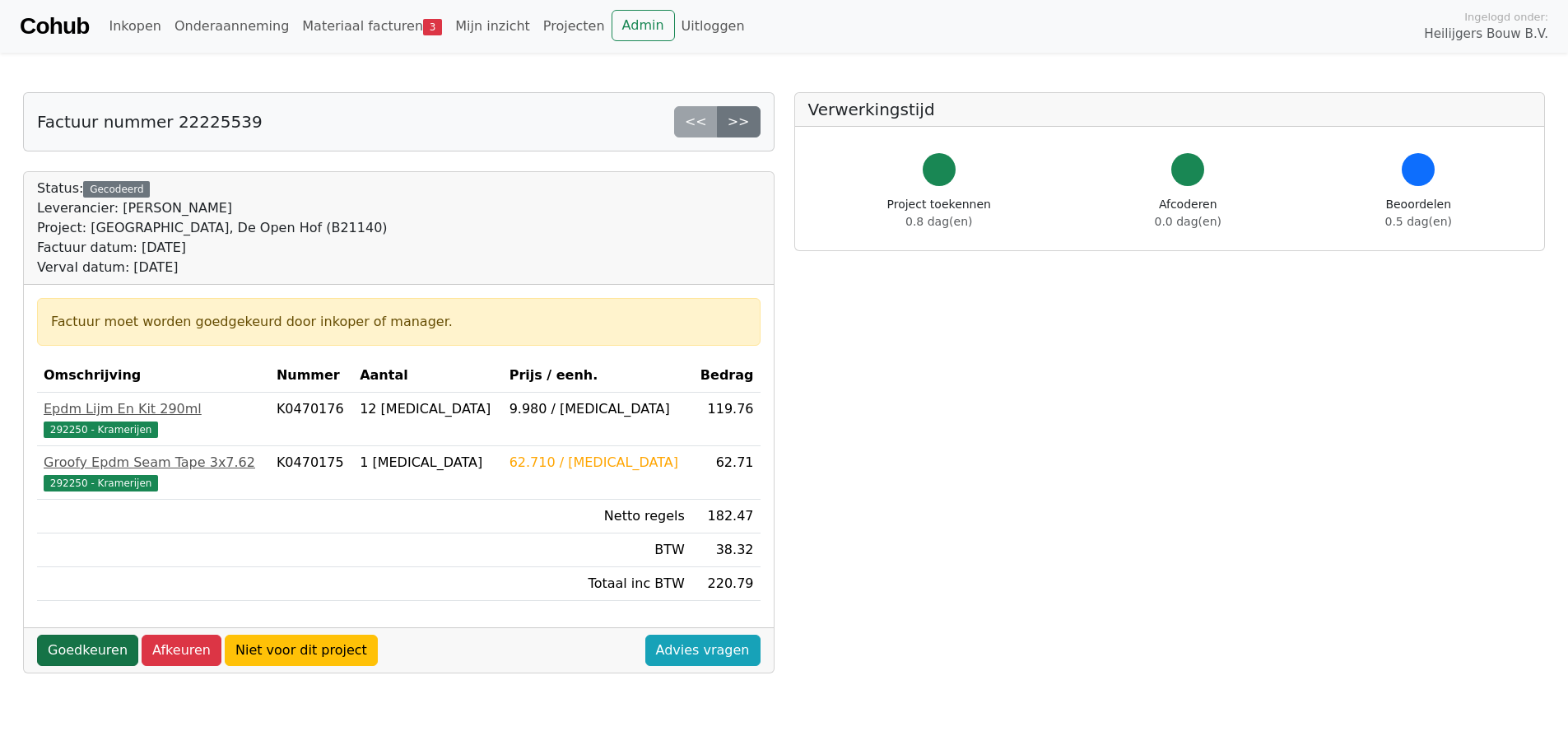
click at [94, 646] on link "Goedkeuren" at bounding box center [87, 650] width 101 height 31
